Goal: Task Accomplishment & Management: Manage account settings

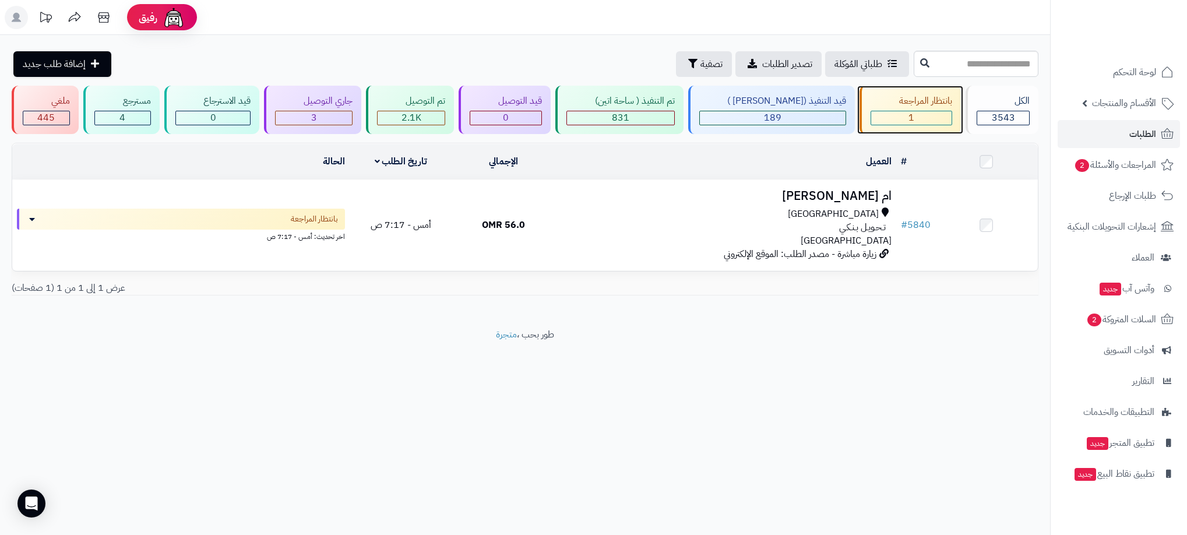
click at [911, 123] on div "1" at bounding box center [911, 117] width 80 height 13
